Goal: Task Accomplishment & Management: Manage account settings

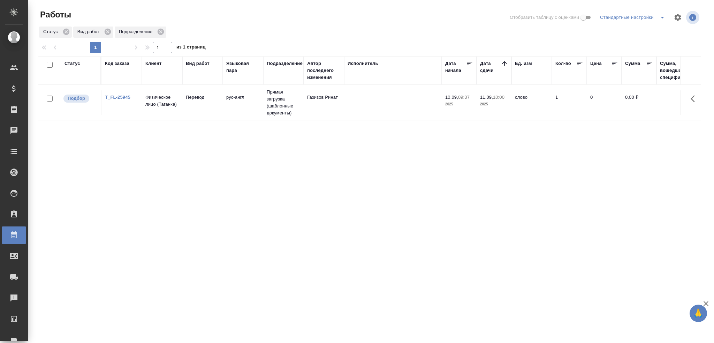
click at [438, 107] on td at bounding box center [393, 102] width 98 height 24
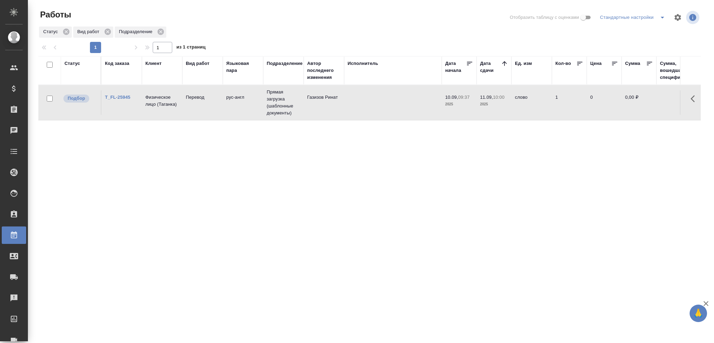
click at [438, 107] on td at bounding box center [393, 102] width 98 height 24
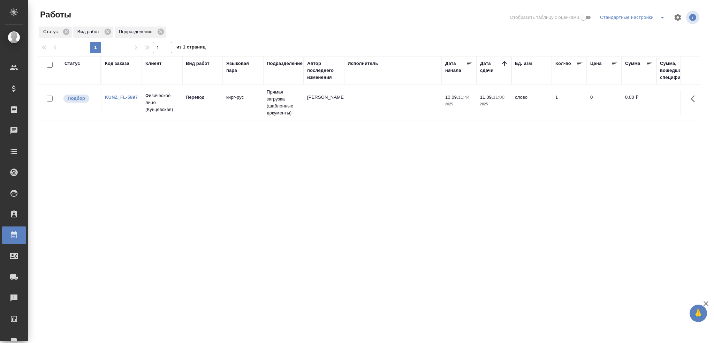
click at [340, 102] on td "[PERSON_NAME]" at bounding box center [324, 102] width 40 height 24
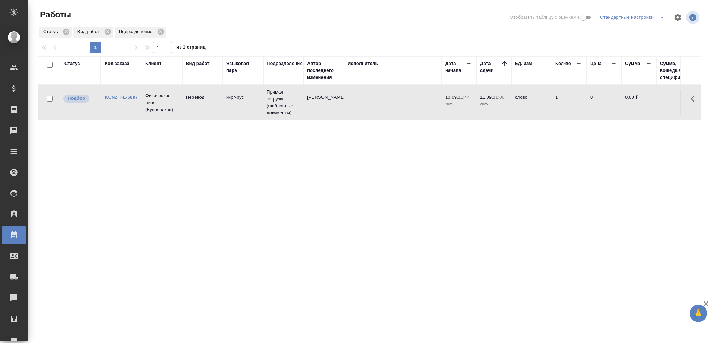
click at [340, 102] on td "[PERSON_NAME]" at bounding box center [324, 102] width 40 height 24
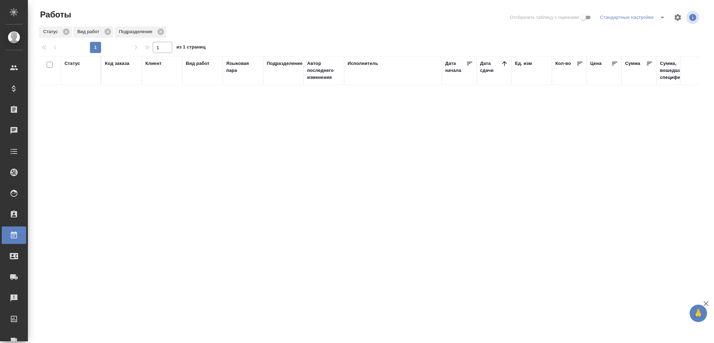
click at [67, 64] on div "Статус" at bounding box center [73, 63] width 16 height 7
click at [71, 98] on div "Подбор" at bounding box center [75, 93] width 20 height 19
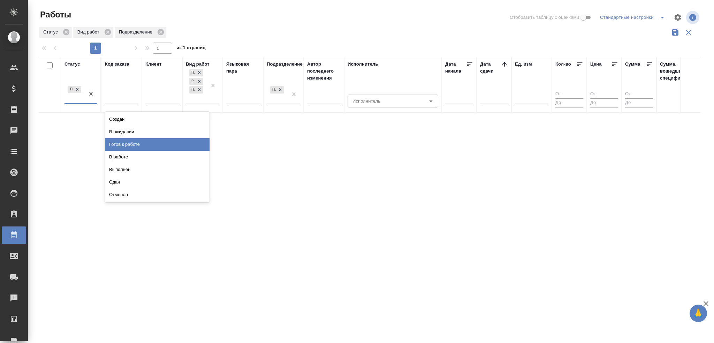
click at [125, 142] on div "Готов к работе" at bounding box center [157, 144] width 105 height 13
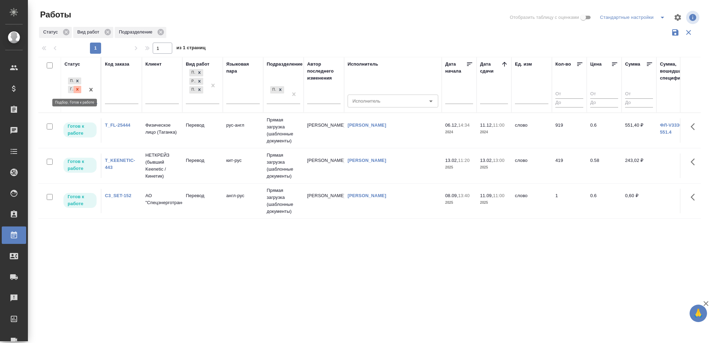
click at [80, 90] on div at bounding box center [78, 89] width 8 height 7
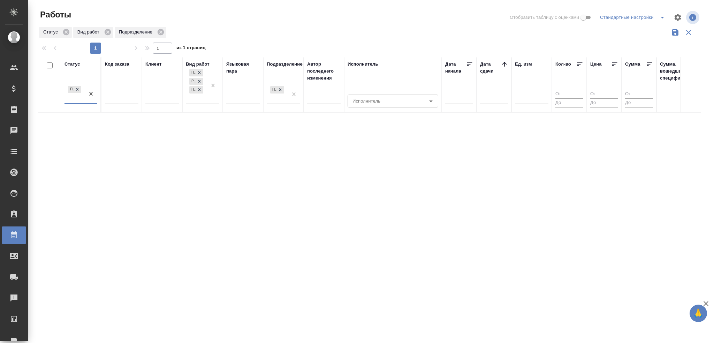
click at [76, 99] on div "Подбор" at bounding box center [75, 93] width 20 height 19
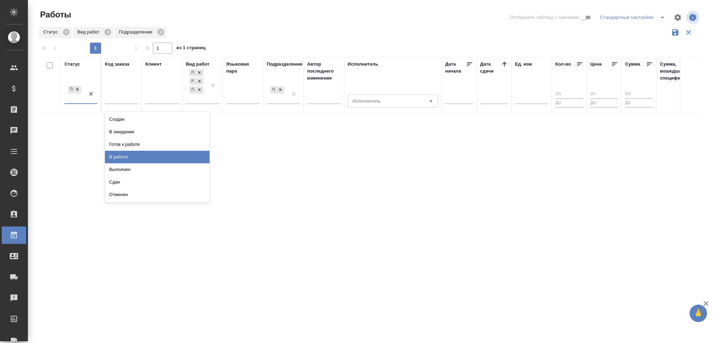
click at [112, 153] on div "В работе" at bounding box center [157, 157] width 105 height 13
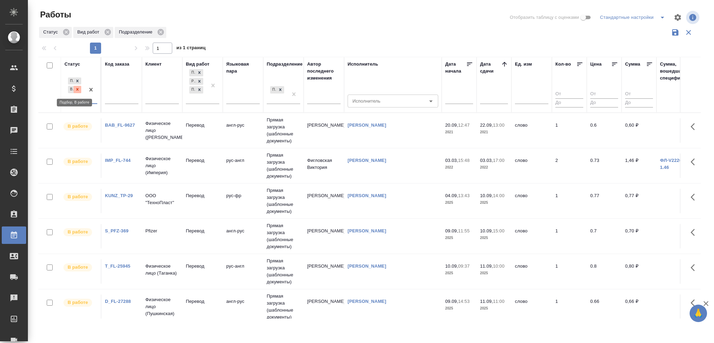
click at [77, 91] on icon at bounding box center [77, 89] width 5 height 5
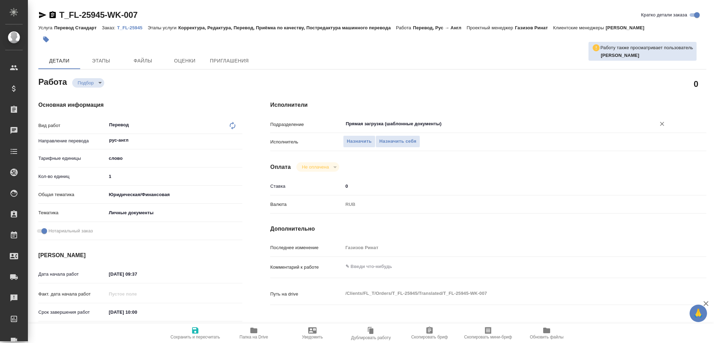
type textarea "x"
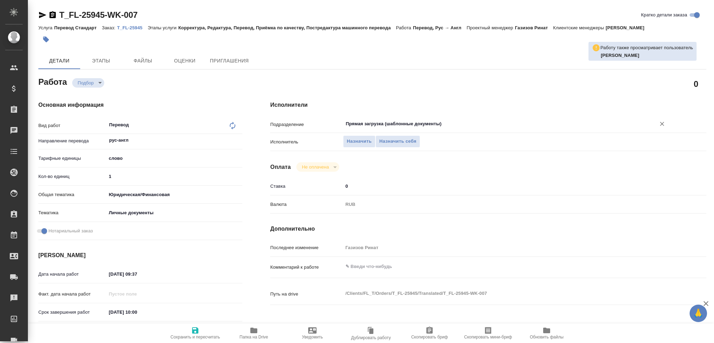
type textarea "x"
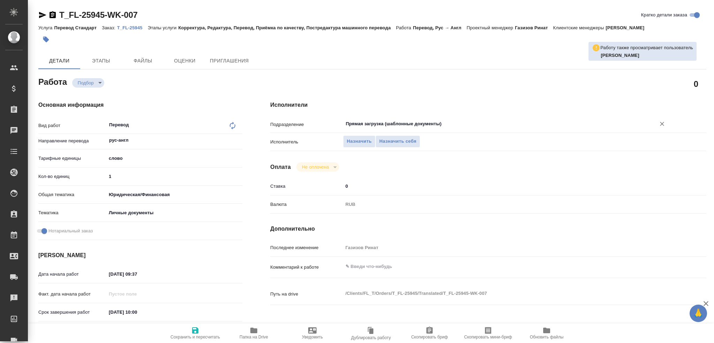
type textarea "x"
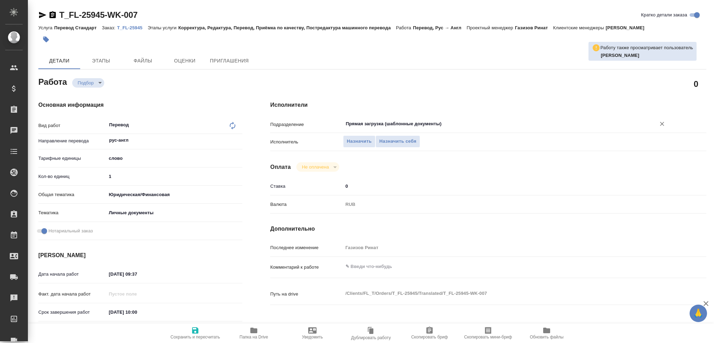
type textarea "x"
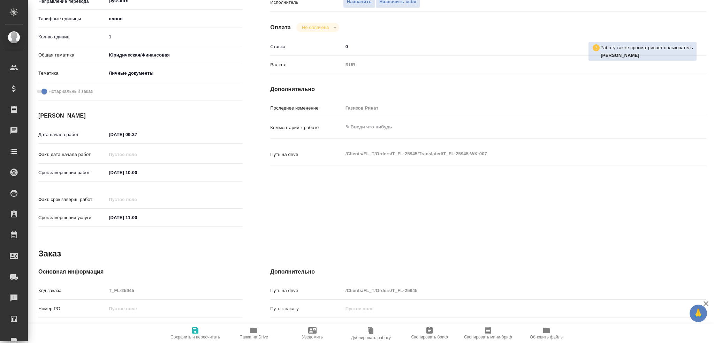
scroll to position [244, 0]
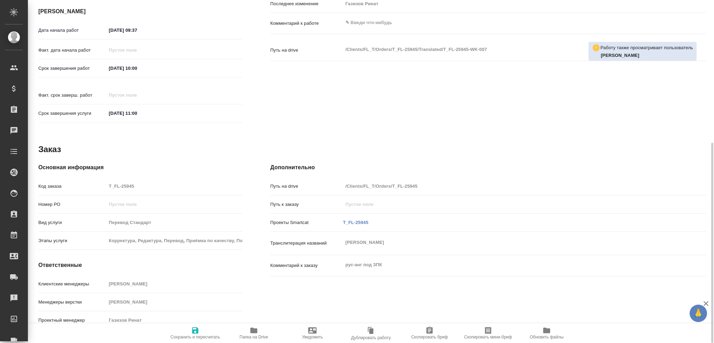
type textarea "x"
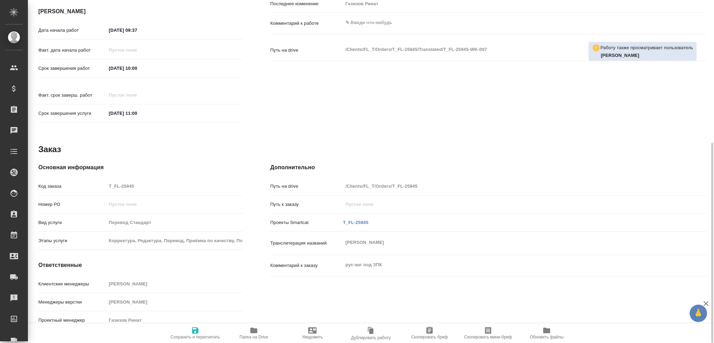
type textarea "x"
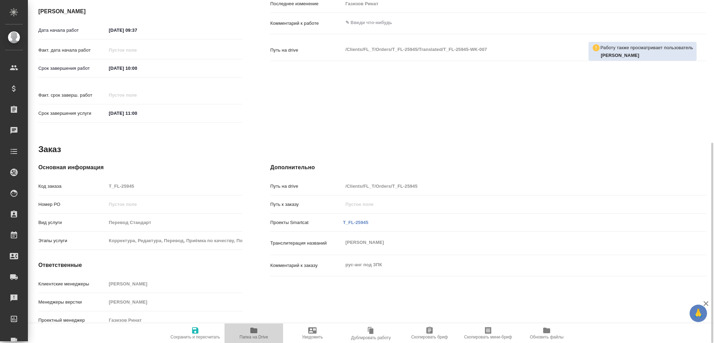
click at [262, 334] on span "Папка на Drive" at bounding box center [254, 336] width 29 height 5
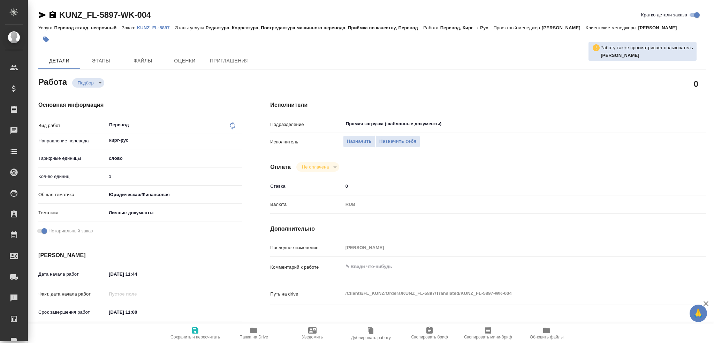
type textarea "x"
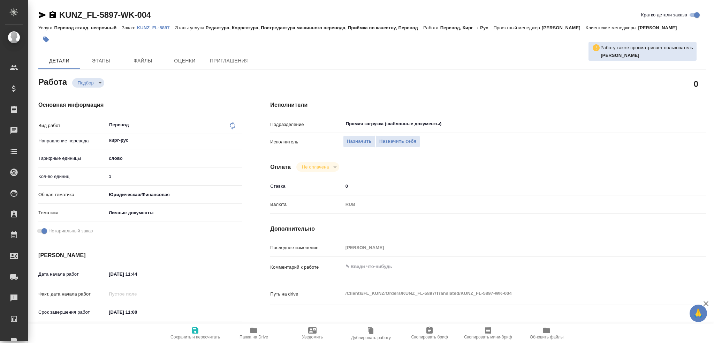
type textarea "x"
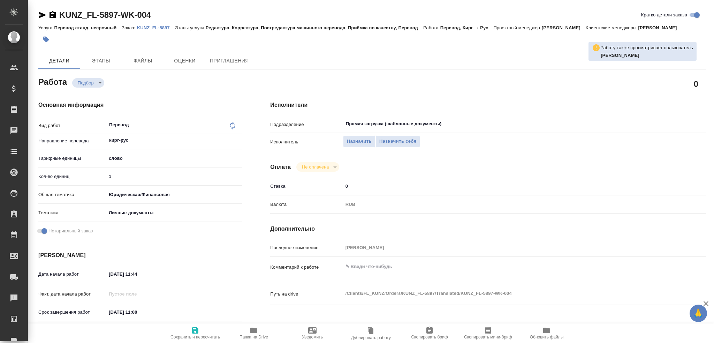
type textarea "x"
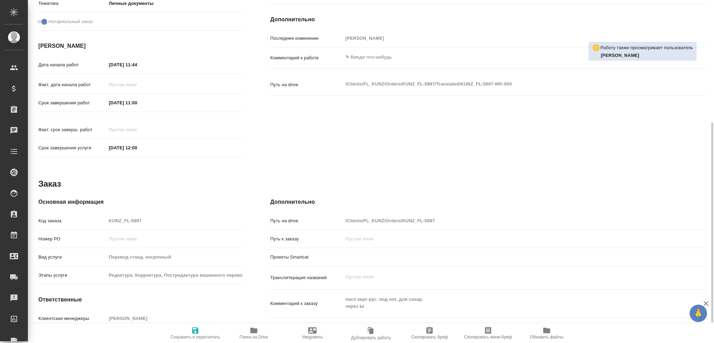
type textarea "x"
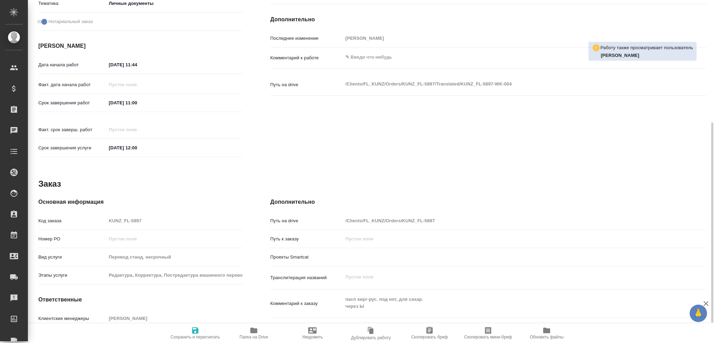
scroll to position [244, 0]
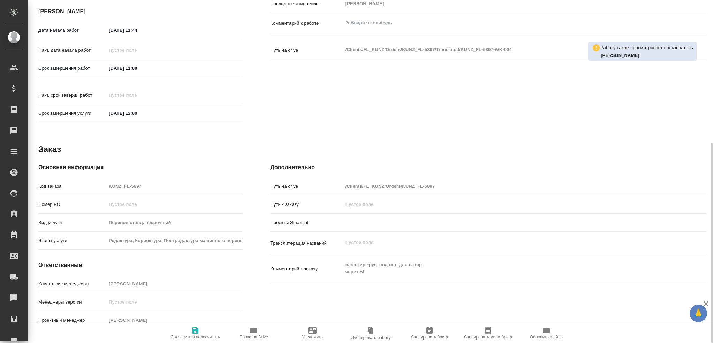
type textarea "x"
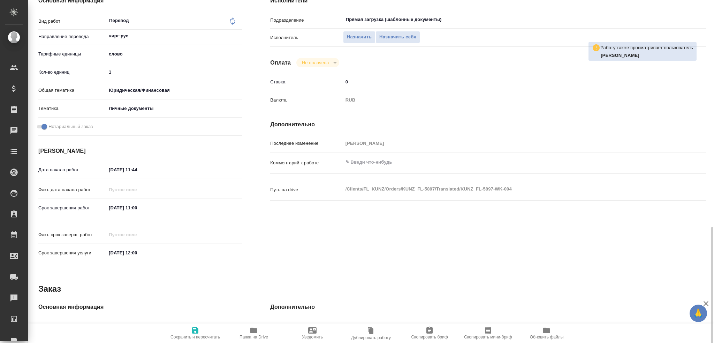
scroll to position [35, 0]
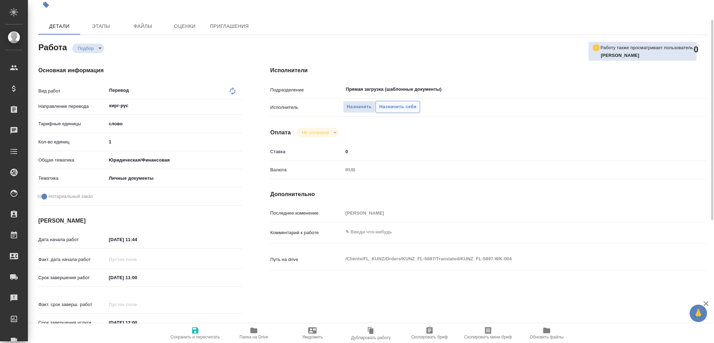
click at [405, 109] on span "Назначить себя" at bounding box center [397, 107] width 37 height 8
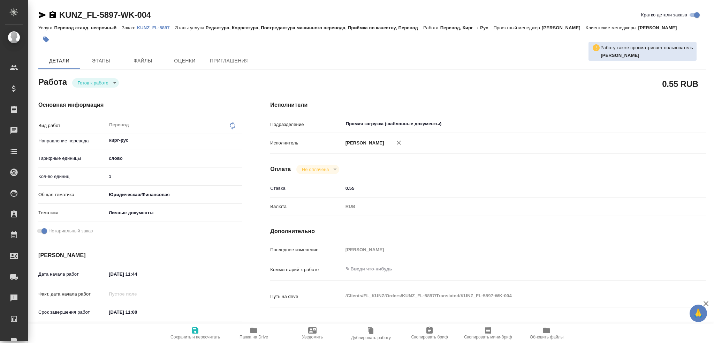
type textarea "x"
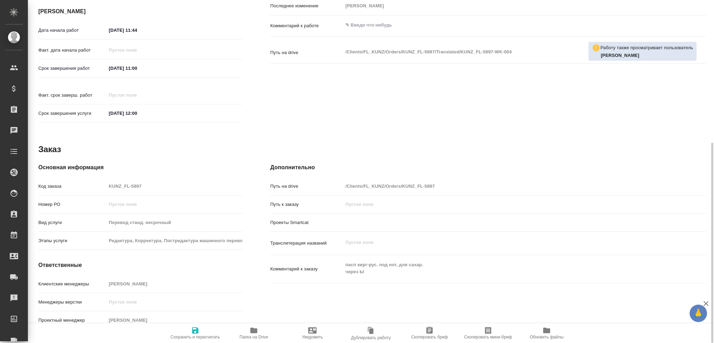
type textarea "x"
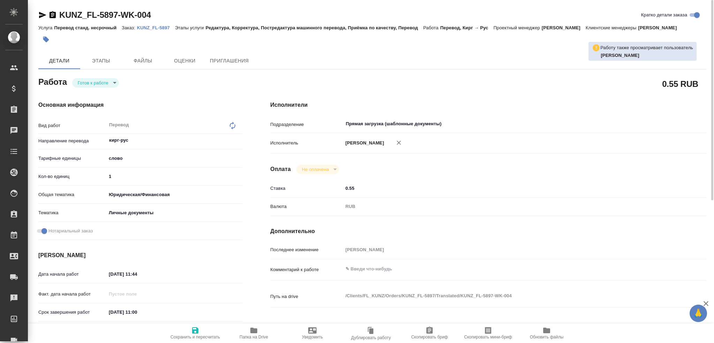
type textarea "x"
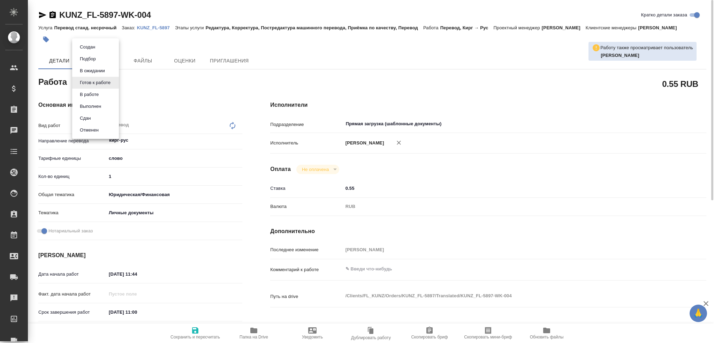
click at [100, 85] on body "🙏 .cls-1 fill:#fff; AWATERA Gusev Alexandr Клиенты Спецификации Заказы Чаты Tod…" at bounding box center [357, 171] width 714 height 343
click at [96, 93] on button "В работе" at bounding box center [89, 95] width 23 height 8
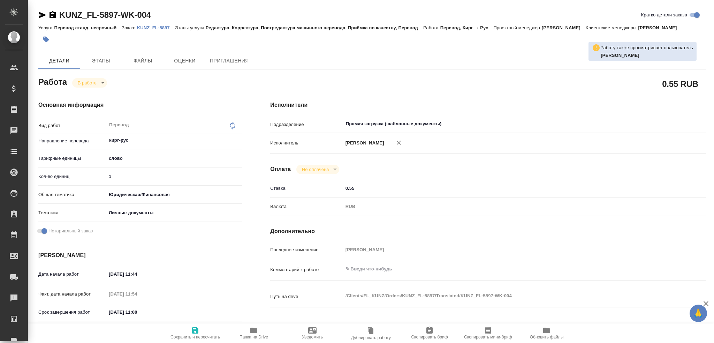
type textarea "x"
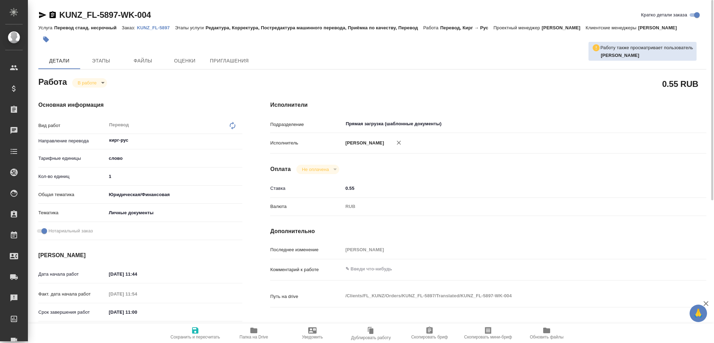
type textarea "x"
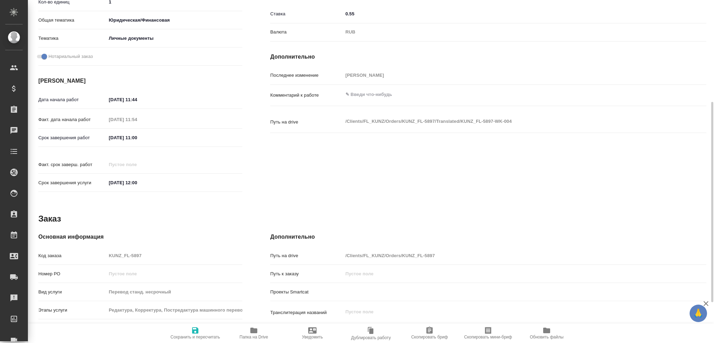
scroll to position [244, 0]
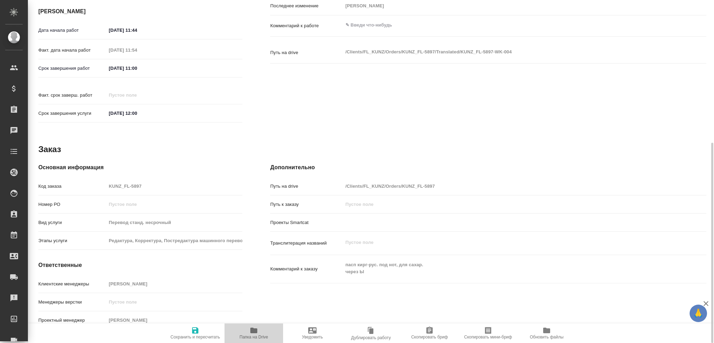
click at [248, 331] on span "Папка на Drive" at bounding box center [254, 332] width 50 height 13
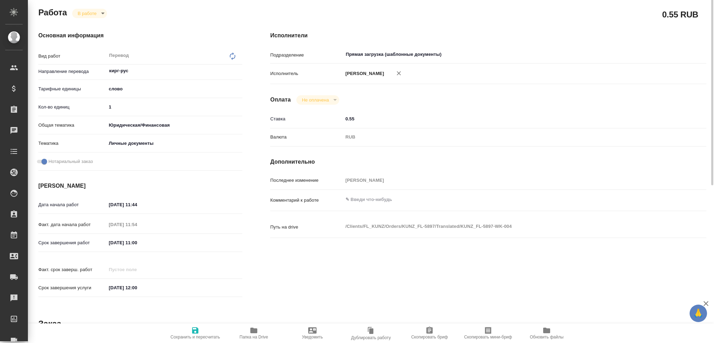
scroll to position [35, 0]
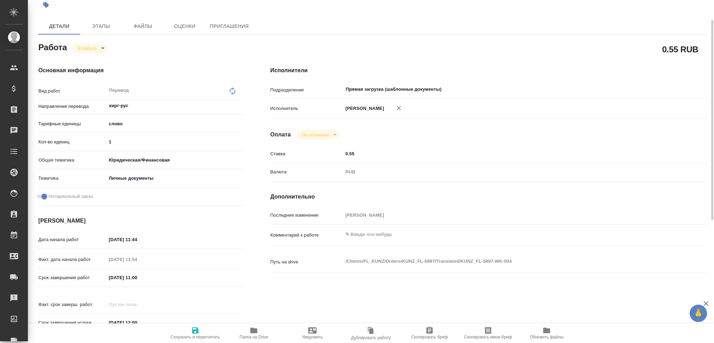
type textarea "x"
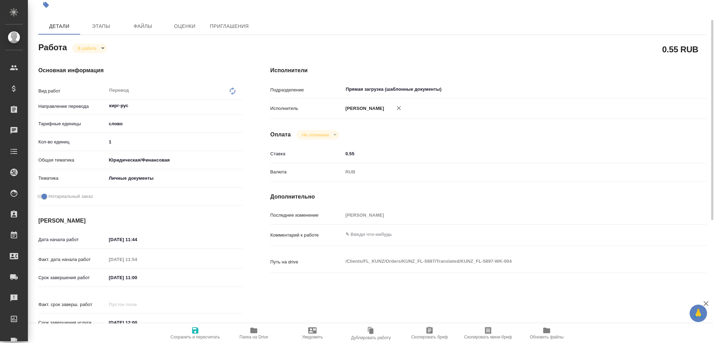
type textarea "x"
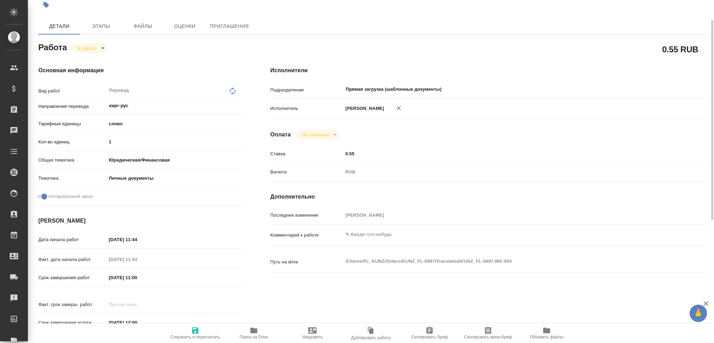
type textarea "x"
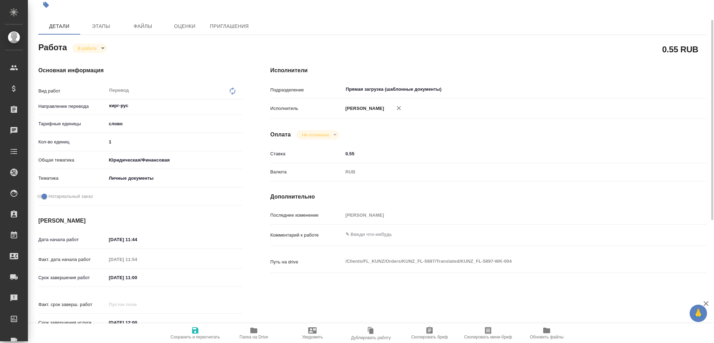
type textarea "x"
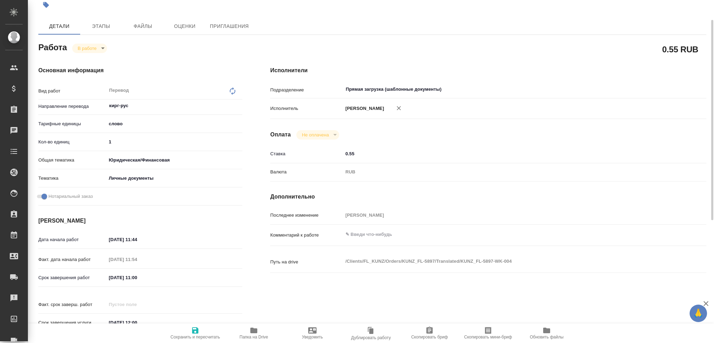
type textarea "x"
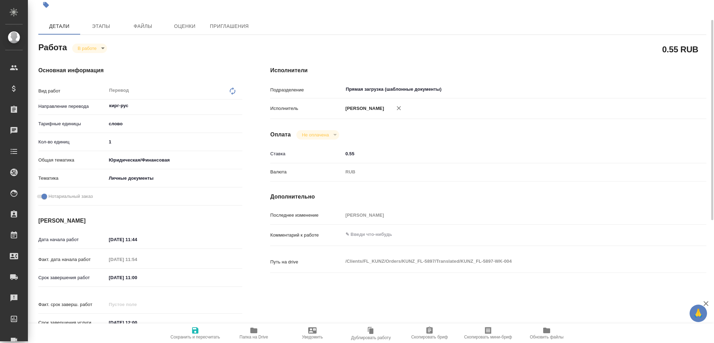
type textarea "x"
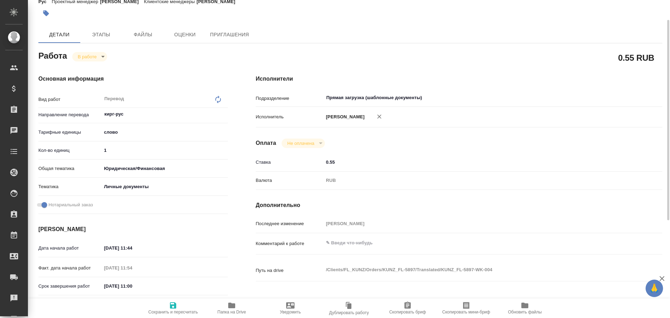
type textarea "x"
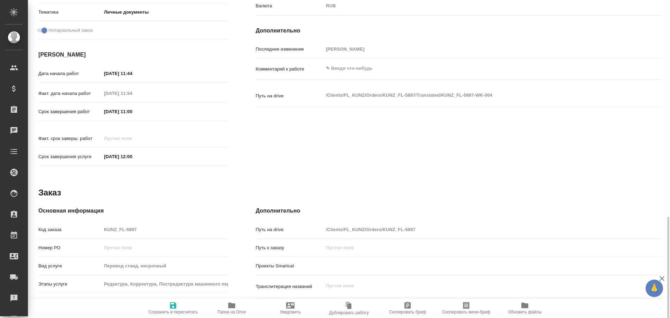
scroll to position [277, 0]
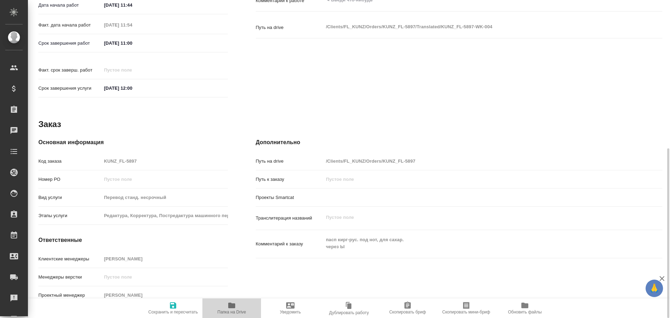
click at [226, 304] on span "Папка на Drive" at bounding box center [231, 307] width 50 height 13
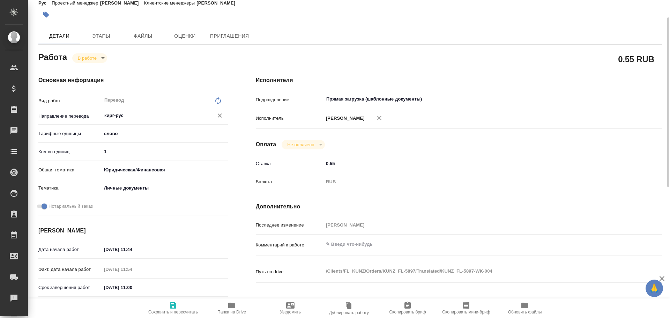
scroll to position [0, 0]
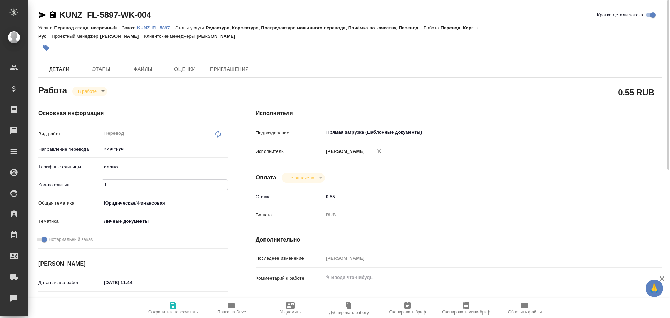
click at [122, 182] on input "1" at bounding box center [165, 185] width 126 height 10
type textarea "x"
type input "10"
type textarea "x"
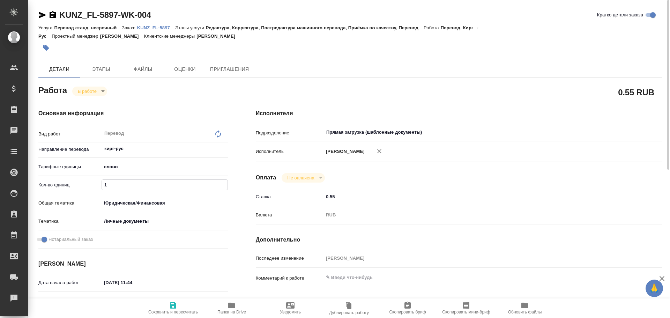
type textarea "x"
type input "100"
type textarea "x"
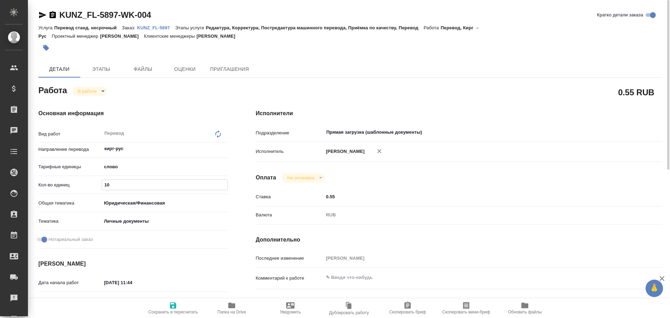
type textarea "x"
type input "100"
click at [166, 310] on span "Сохранить и пересчитать" at bounding box center [173, 311] width 50 height 5
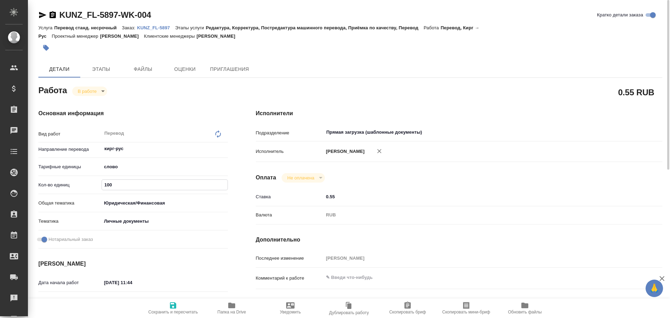
type textarea "x"
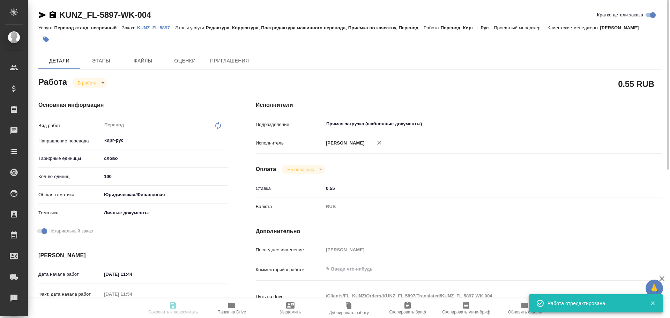
type textarea "x"
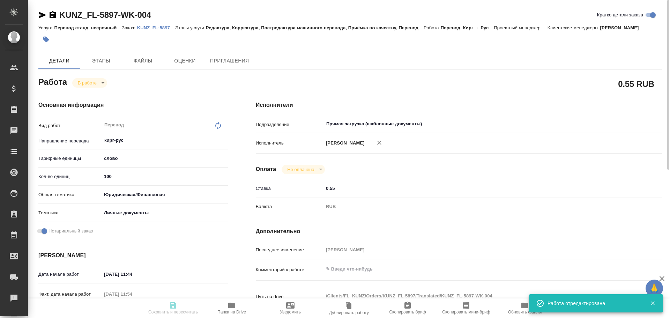
type input "inProgress"
type textarea "Перевод"
type textarea "x"
type input "кирг-рус"
type input "5a8b1489cc6b4906c91bfd90"
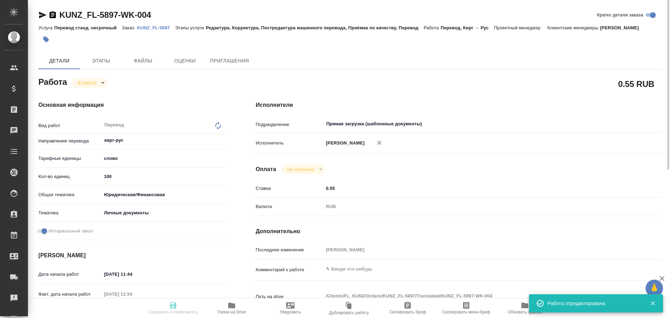
type input "100"
type input "yr-fn"
type input "5a8b8b956a9677013d343cfe"
checkbox input "true"
type input "[DATE] 11:44"
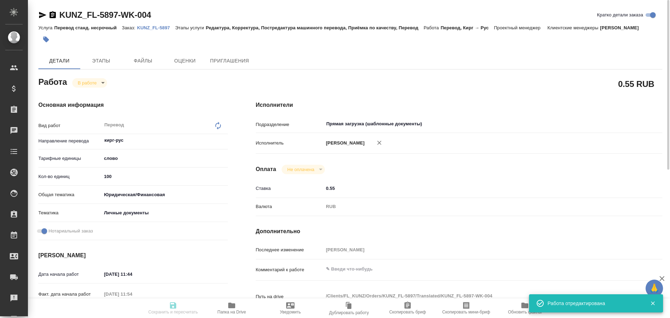
type input "10.09.2025 11:54"
type input "[DATE] 11:00"
type input "[DATE] 12:00"
type input "Прямая загрузка (шаблонные документы)"
type input "notPayed"
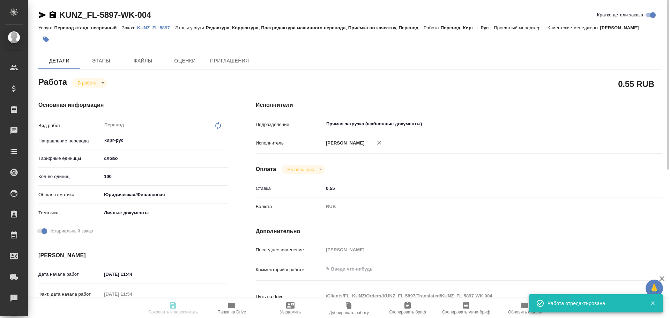
type input "0.55"
type input "RUB"
type input "Гусев Александр"
type textarea "x"
type textarea "/Clients/FL_KUNZ/Orders/KUNZ_FL-5897/Translated/KUNZ_FL-5897-WK-004"
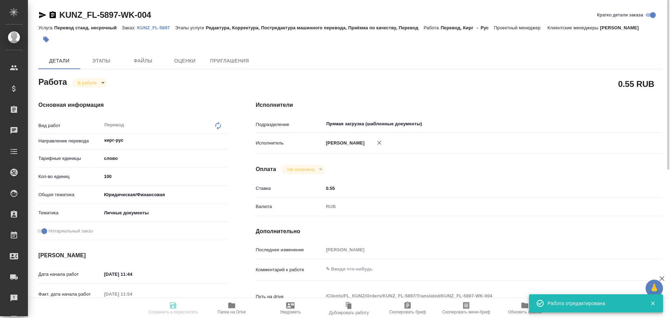
type textarea "x"
type input "KUNZ_FL-5897"
type input "Перевод станд. несрочный"
type input "Редактура, Корректура, Постредактура машинного перевода, Приёмка по качеству, П…"
type input "[PERSON_NAME]"
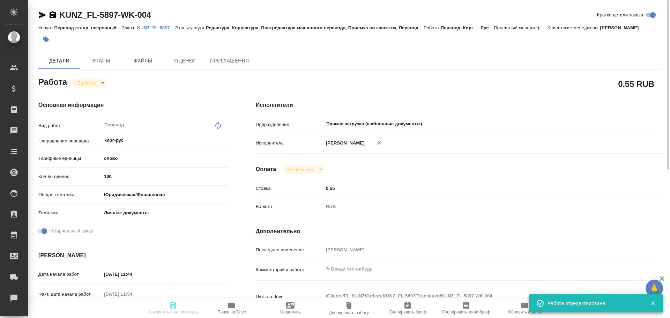
type input "/Clients/FL_KUNZ/Orders/KUNZ_FL-5897"
type textarea "x"
type textarea "пасп кирг-рус. под нот, для сахар. через Ы"
type textarea "x"
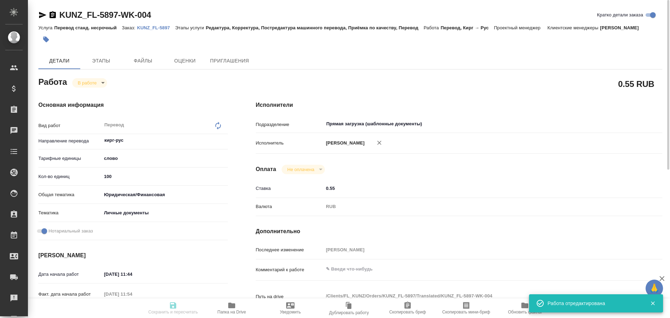
type textarea "x"
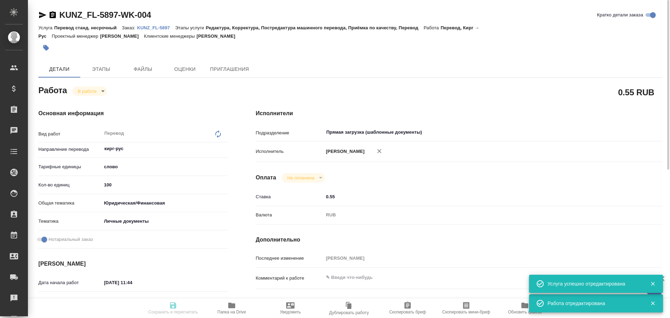
type textarea "x"
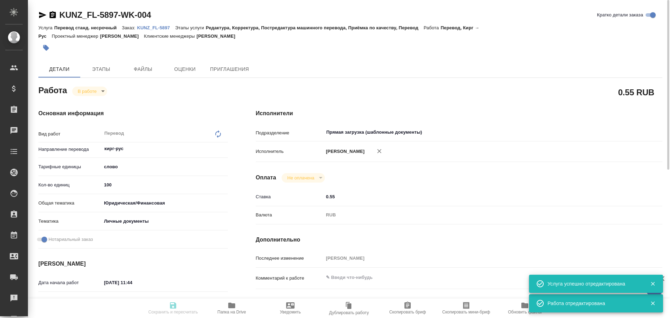
type textarea "x"
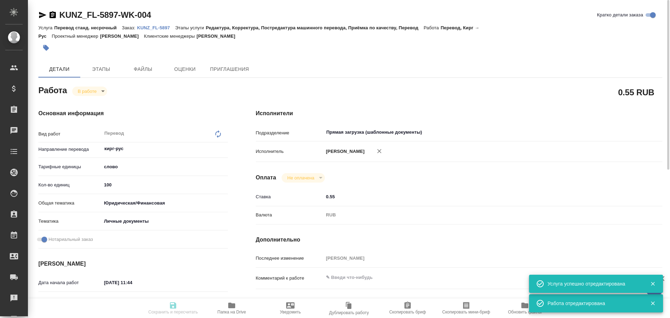
type textarea "x"
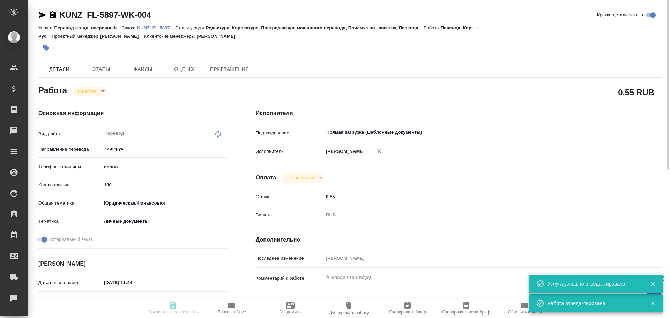
type textarea "x"
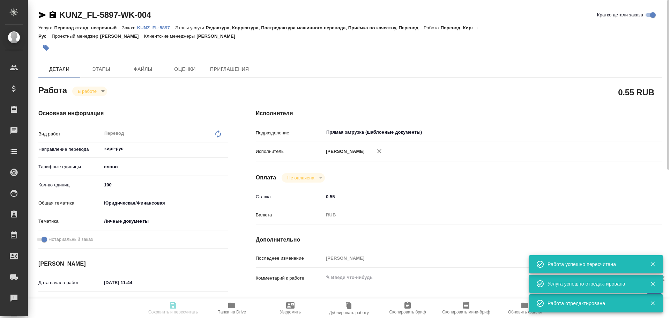
type input "inProgress"
type textarea "Перевод"
type textarea "x"
type input "кирг-рус"
type input "5a8b1489cc6b4906c91bfd90"
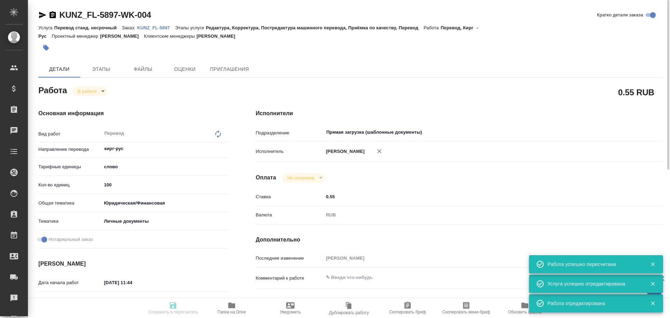
type input "100"
type input "yr-fn"
type input "5a8b8b956a9677013d343cfe"
checkbox input "true"
type input "[DATE] 11:44"
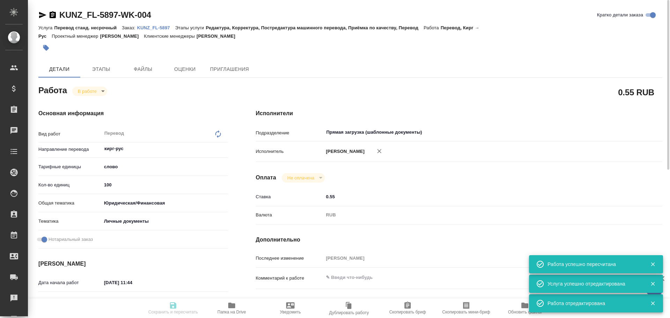
type input "10.09.2025 11:54"
type input "[DATE] 11:00"
type input "[DATE] 12:00"
type input "Прямая загрузка (шаблонные документы)"
type input "notPayed"
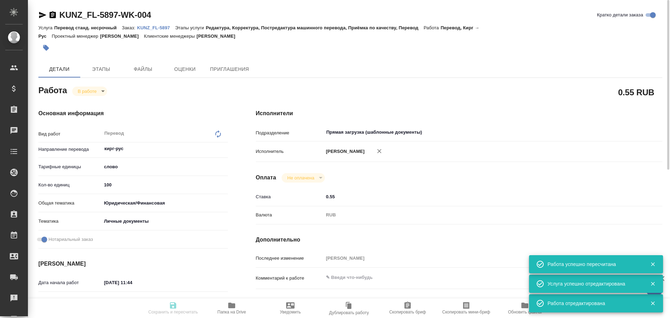
type input "0.55"
type input "RUB"
type input "Гусев Александр"
type textarea "x"
type textarea "/Clients/FL_KUNZ/Orders/KUNZ_FL-5897/Translated/KUNZ_FL-5897-WK-004"
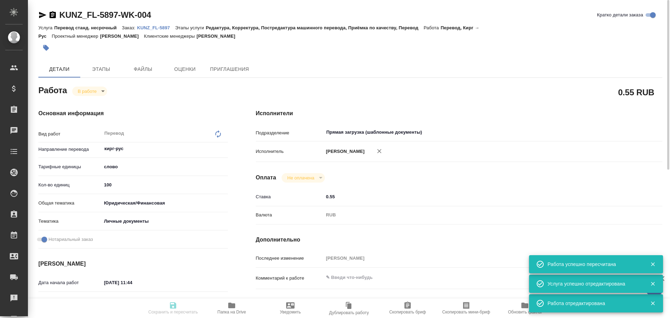
type textarea "x"
type input "KUNZ_FL-5897"
type input "Перевод станд. несрочный"
type input "Редактура, Корректура, Постредактура машинного перевода, Приёмка по качеству, П…"
type input "[PERSON_NAME]"
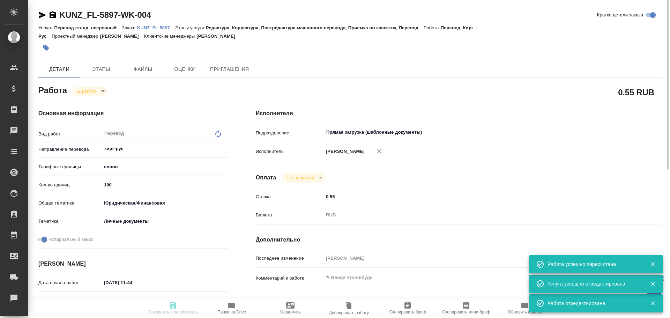
type input "/Clients/FL_KUNZ/Orders/KUNZ_FL-5897"
type textarea "x"
type textarea "пасп кирг-рус. под нот, для сахар. через Ы"
type textarea "x"
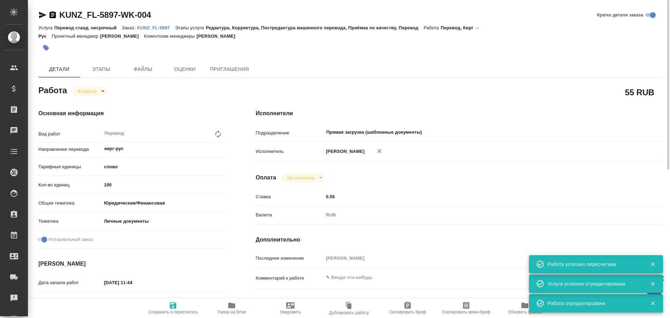
type textarea "x"
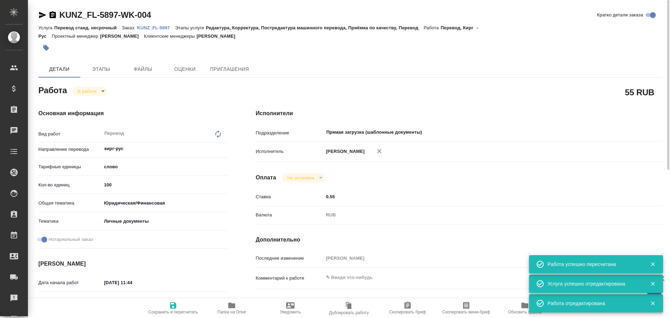
type textarea "x"
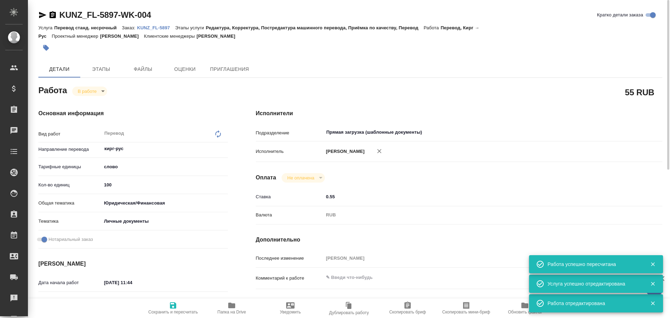
type textarea "x"
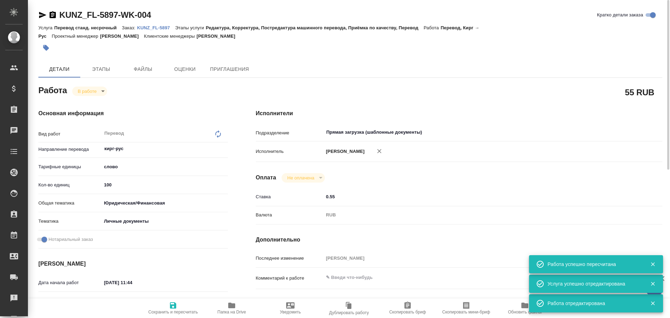
type textarea "x"
click at [93, 96] on body "🙏 .cls-1 fill:#fff; AWATERA Gusev Alexandr Клиенты Спецификации Заказы 0 Чаты T…" at bounding box center [335, 159] width 670 height 318
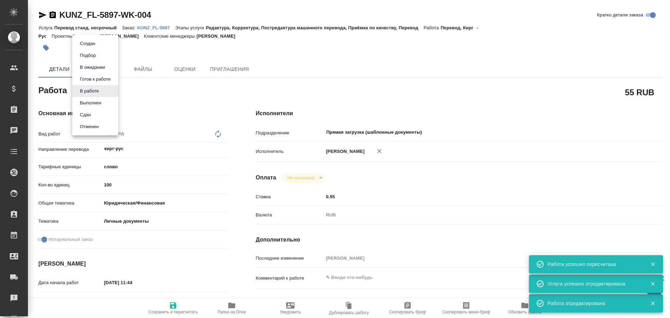
type textarea "x"
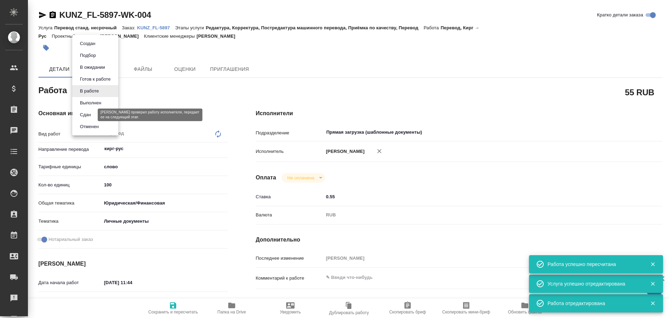
click at [86, 114] on button "Сдан" at bounding box center [85, 115] width 15 height 8
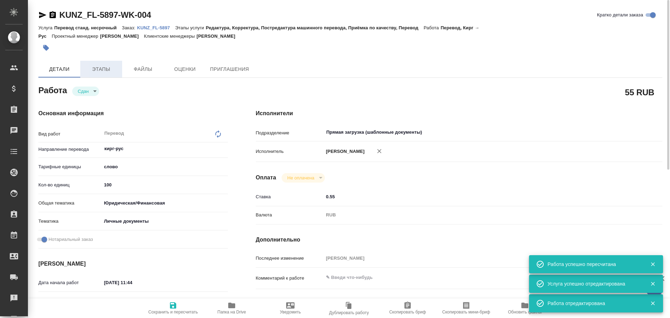
click at [94, 74] on button "Этапы" at bounding box center [101, 69] width 42 height 17
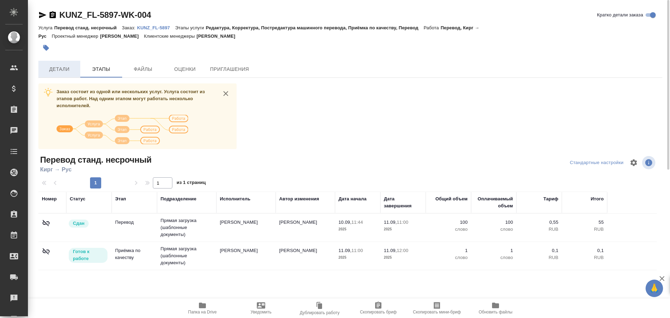
click at [68, 75] on button "Детали" at bounding box center [59, 69] width 42 height 17
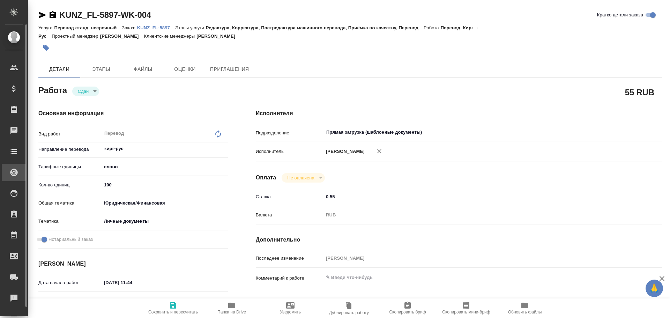
type textarea "x"
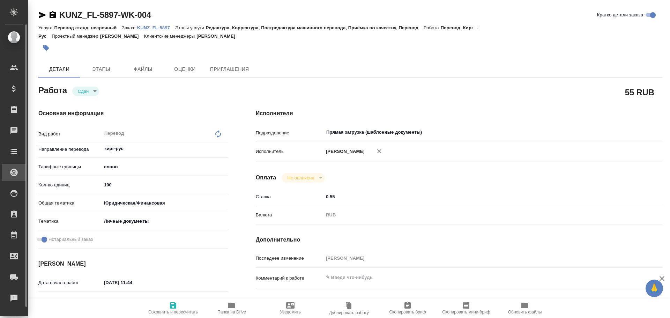
type textarea "x"
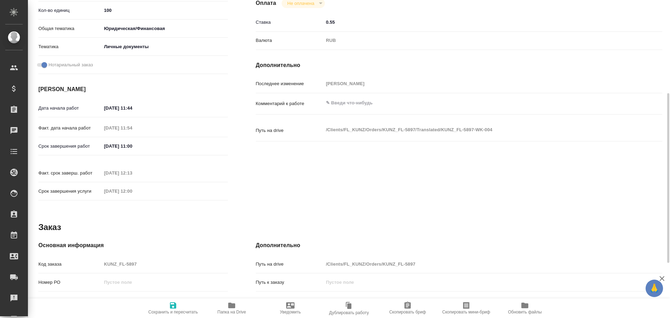
scroll to position [244, 0]
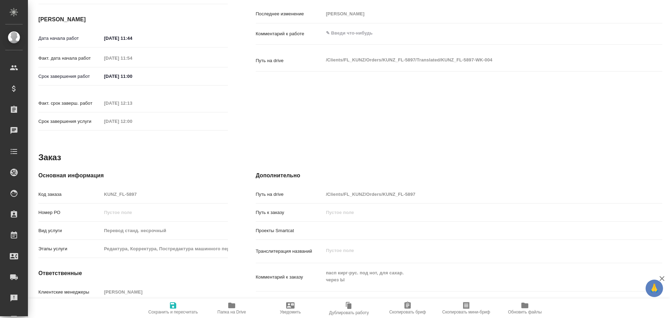
click at [95, 188] on div "Код заказа KUNZ_FL-5897" at bounding box center [132, 194] width 189 height 12
